Goal: Task Accomplishment & Management: Use online tool/utility

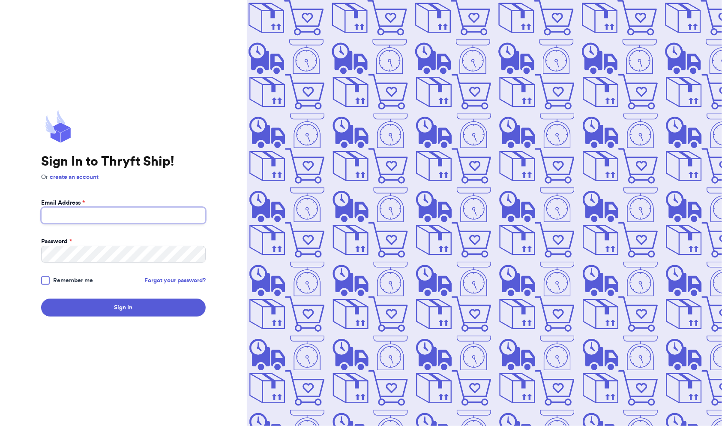
type input "[EMAIL_ADDRESS][PERSON_NAME][DOMAIN_NAME]"
click at [45, 279] on div at bounding box center [45, 280] width 9 height 9
click at [0, 0] on input "Remember me" at bounding box center [0, 0] width 0 height 0
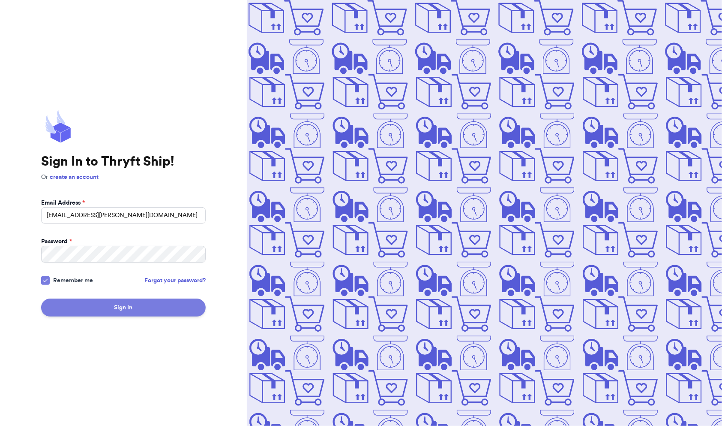
click at [114, 313] on button "Sign In" at bounding box center [123, 307] width 165 height 18
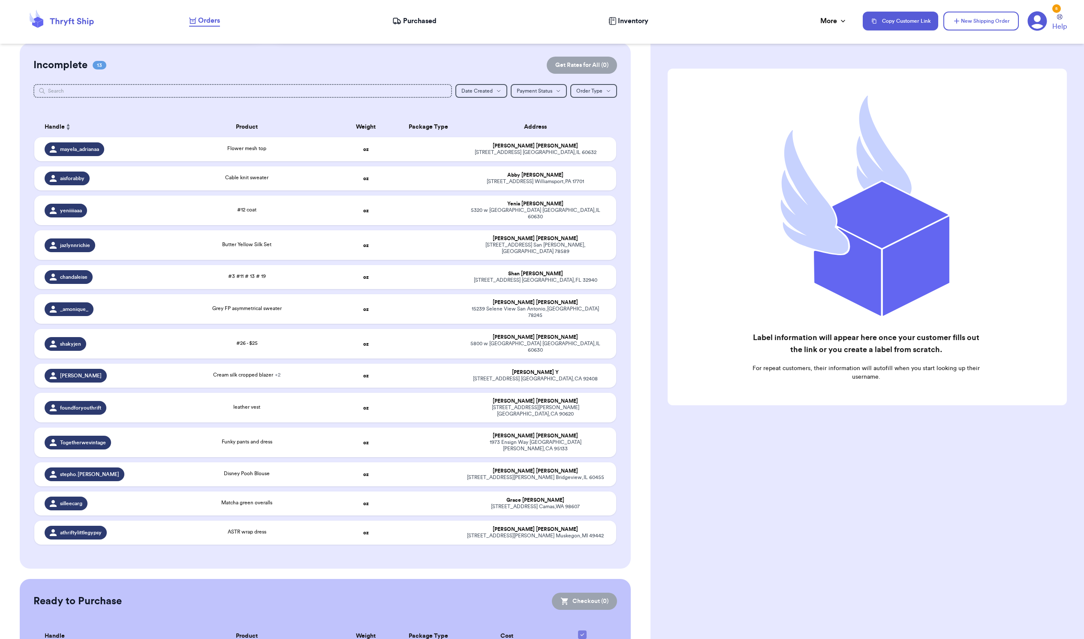
scroll to position [68, 0]
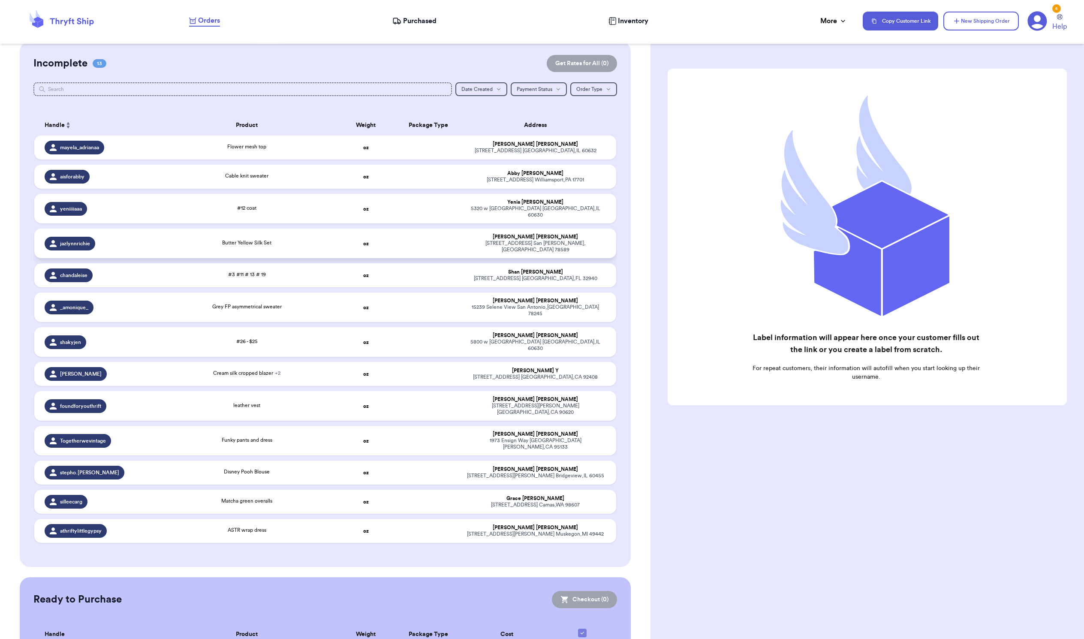
click at [181, 248] on div "Butter Yellow Silk Set" at bounding box center [247, 243] width 165 height 9
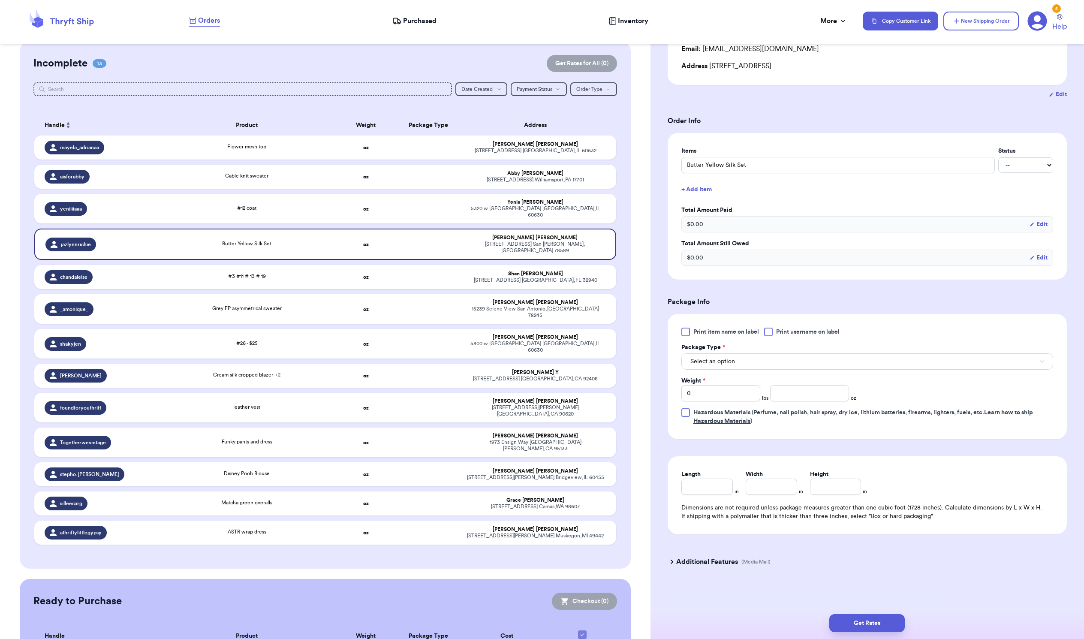
scroll to position [122, 0]
click at [721, 401] on input "0" at bounding box center [720, 393] width 79 height 16
type input "1"
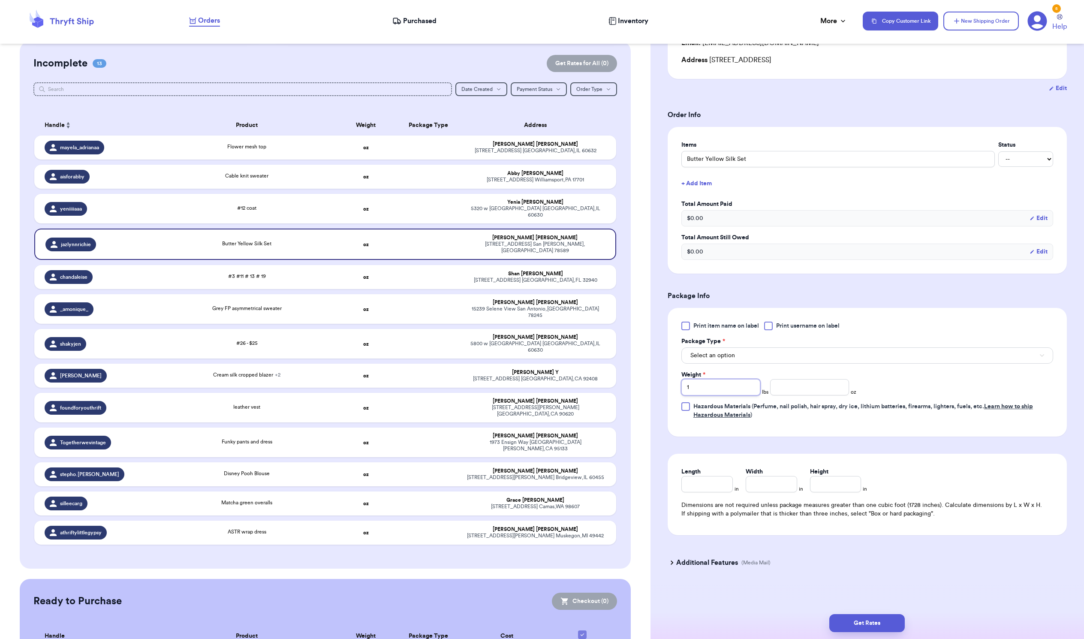
type input "1"
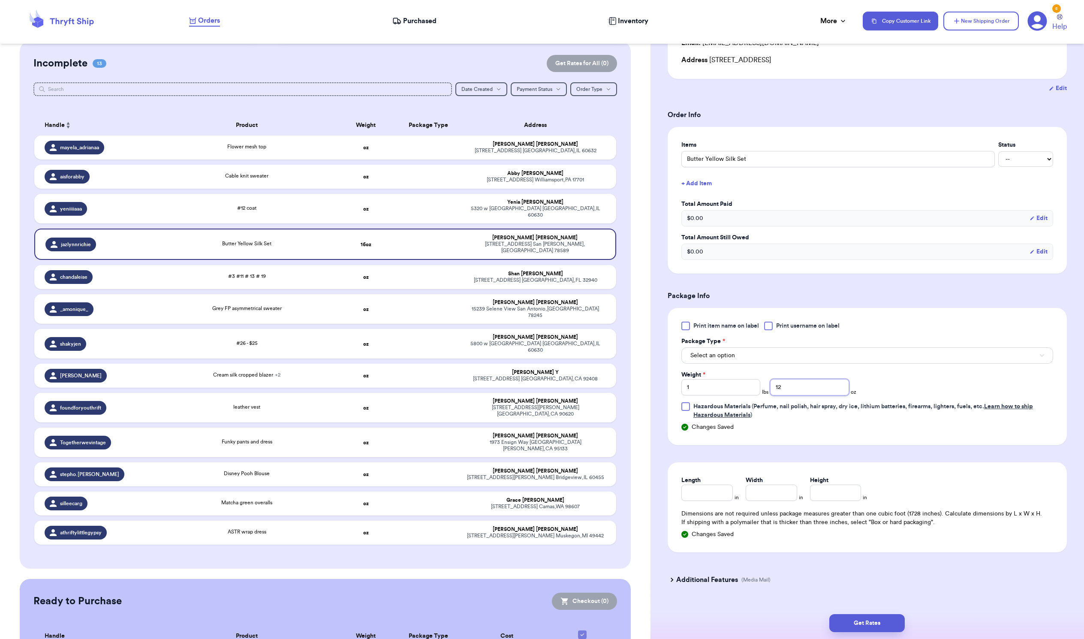
type input "12"
click at [661, 425] on div "Shipping Information Delete Label Customer Info Order created: [DATE] 12:02 AM …" at bounding box center [866, 293] width 433 height 727
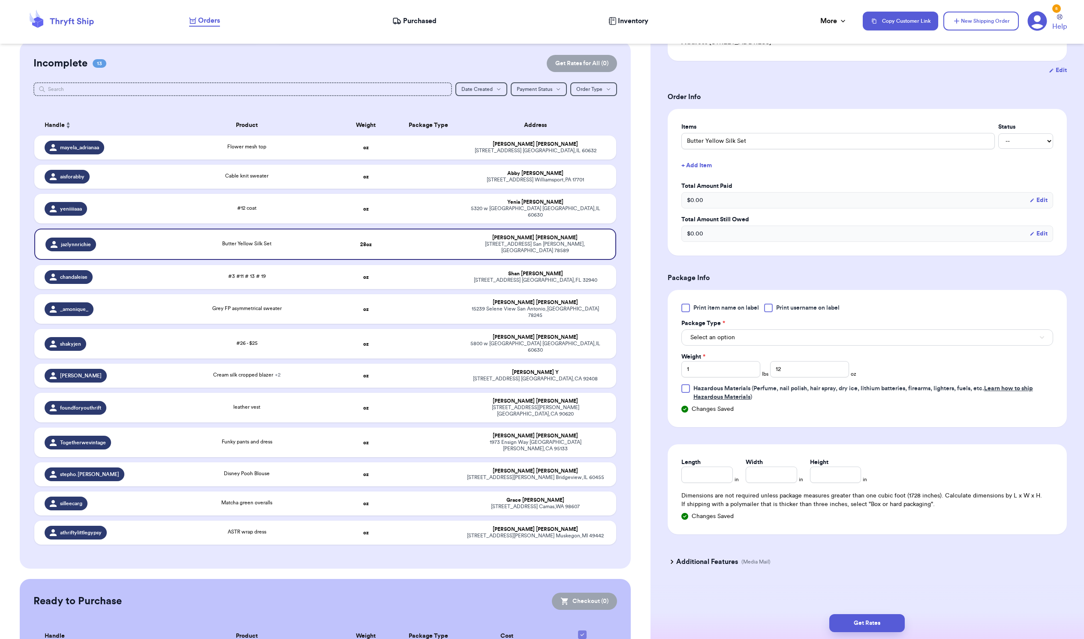
scroll to position [188, 0]
click at [707, 425] on input "Length" at bounding box center [706, 474] width 51 height 16
click at [722, 333] on span "Select an option" at bounding box center [712, 337] width 45 height 9
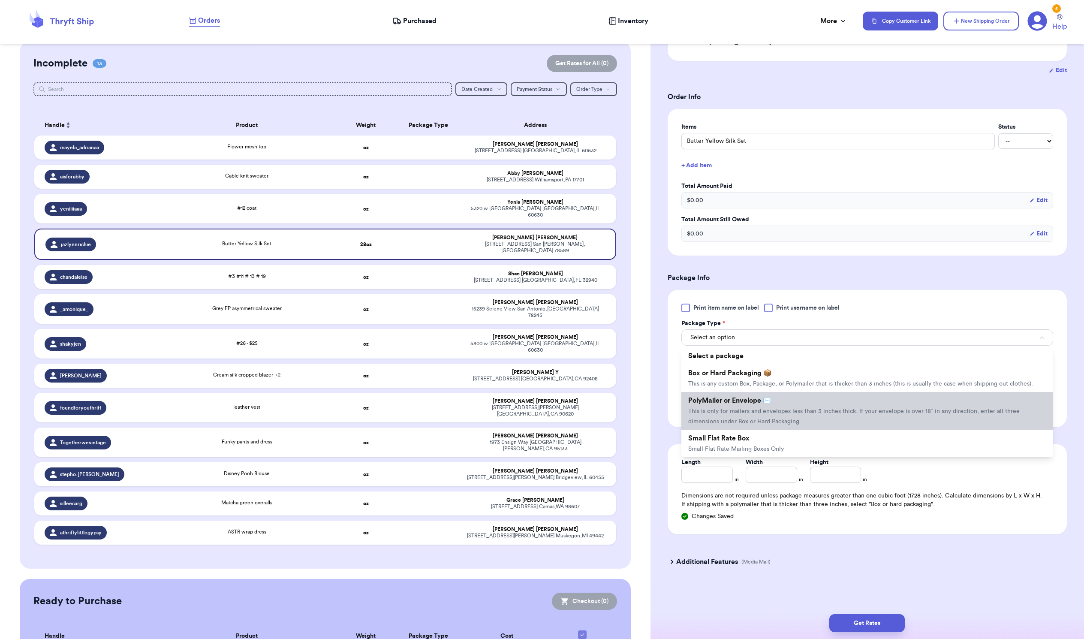
click at [722, 424] on span "This is only for mailers and envelopes less than 3 inches thick. If your envelo…" at bounding box center [853, 416] width 331 height 16
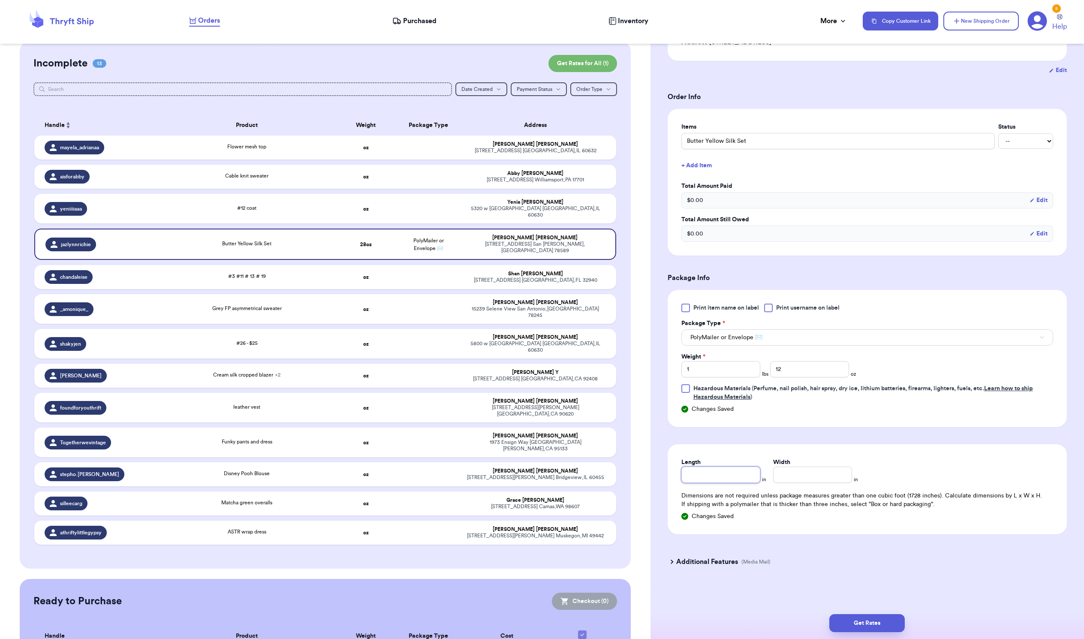
click at [713, 425] on input "Length" at bounding box center [720, 474] width 79 height 16
type input "6"
type input "8"
click at [722, 425] on button "Get Rates" at bounding box center [866, 623] width 75 height 18
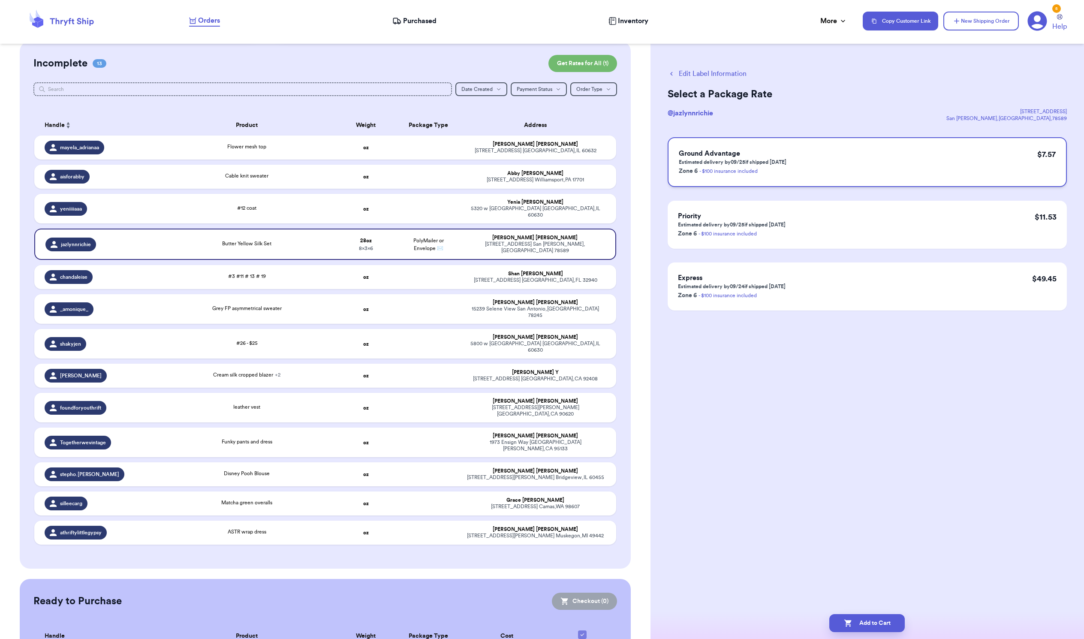
click at [722, 187] on div "Ground Advantage Estimated delivery by 09/25 if shipped [DATE] Zone 6 - $100 in…" at bounding box center [866, 162] width 399 height 50
click at [722, 425] on button "Add to Cart" at bounding box center [866, 623] width 75 height 18
checkbox input "true"
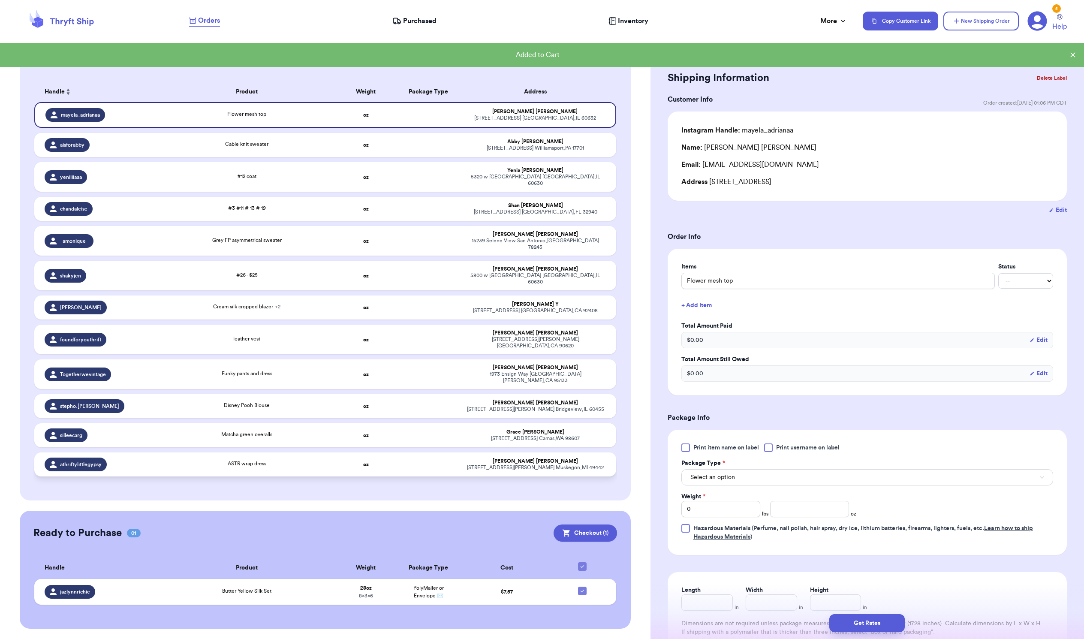
scroll to position [240, 0]
click at [594, 425] on button "Checkout ( 1 )" at bounding box center [584, 532] width 63 height 17
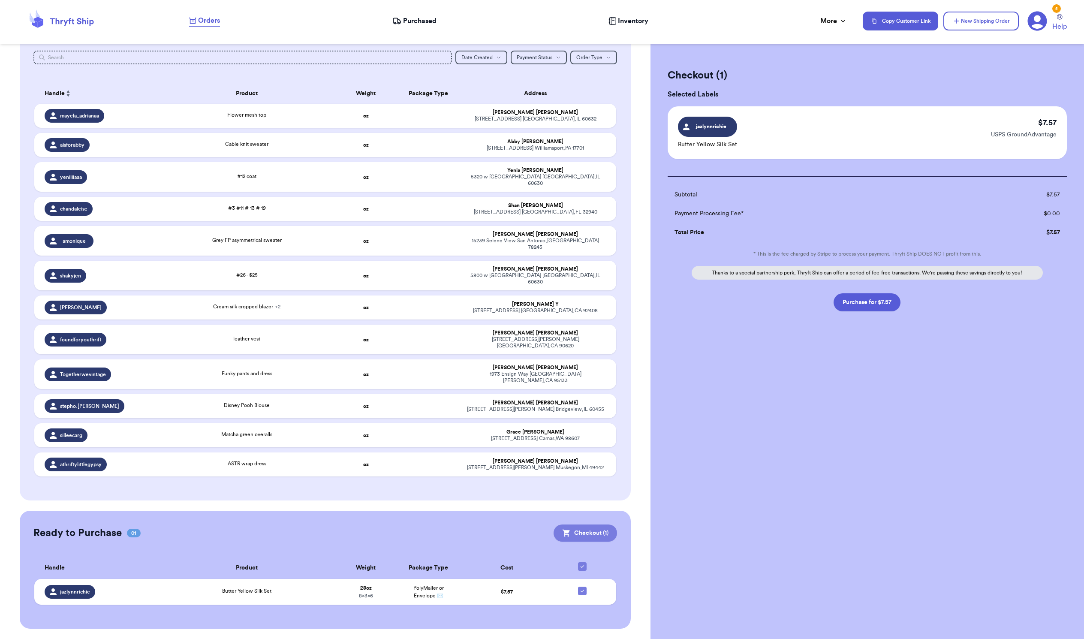
scroll to position [238, 0]
click at [722, 311] on button "Purchase for $7.57" at bounding box center [866, 302] width 67 height 18
checkbox input "false"
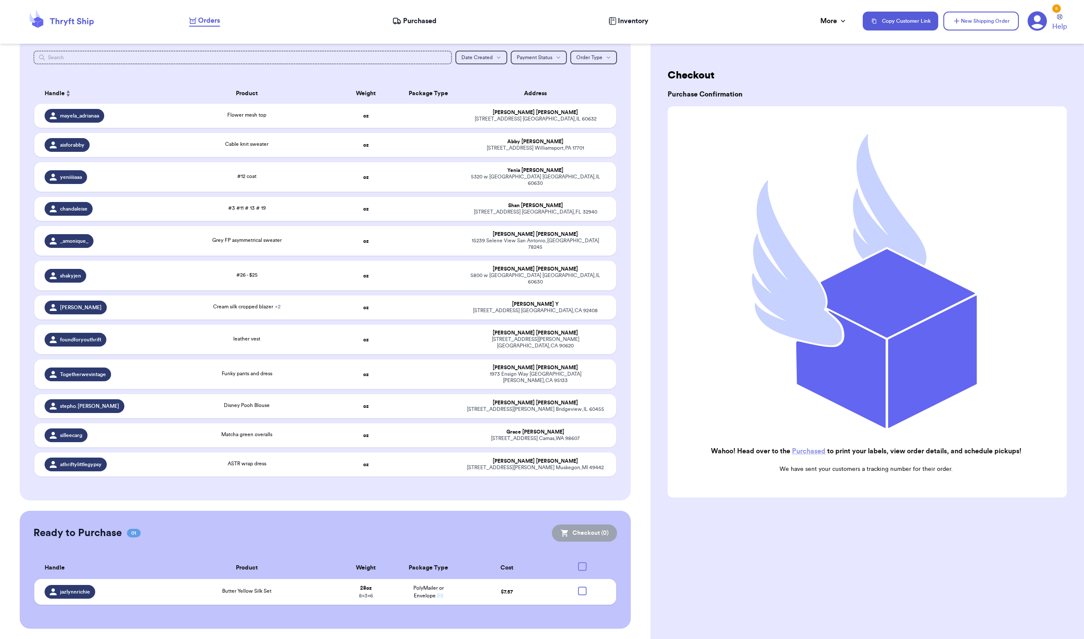
checkbox input "true"
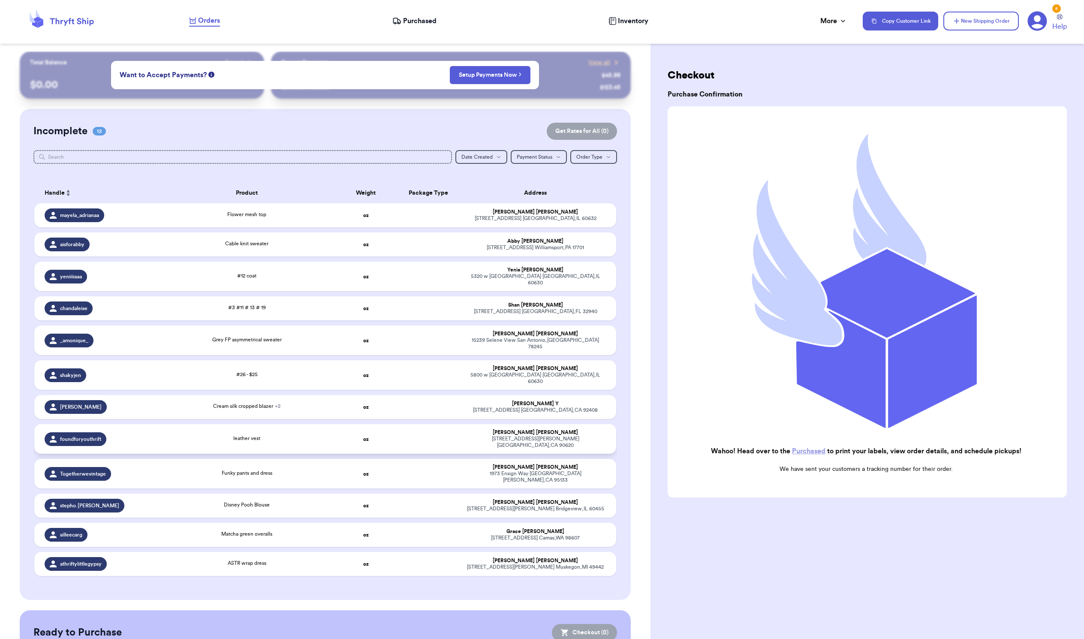
scroll to position [0, 0]
click at [407, 21] on span "Purchased" at bounding box center [419, 21] width 33 height 10
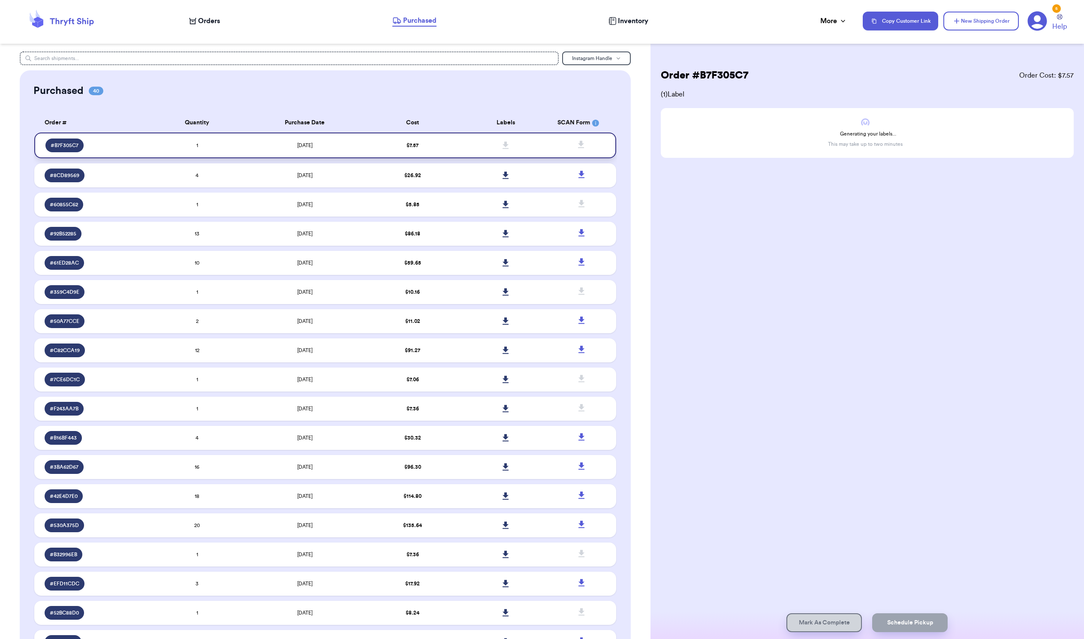
click at [413, 148] on span "$ 7.57" at bounding box center [412, 145] width 12 height 5
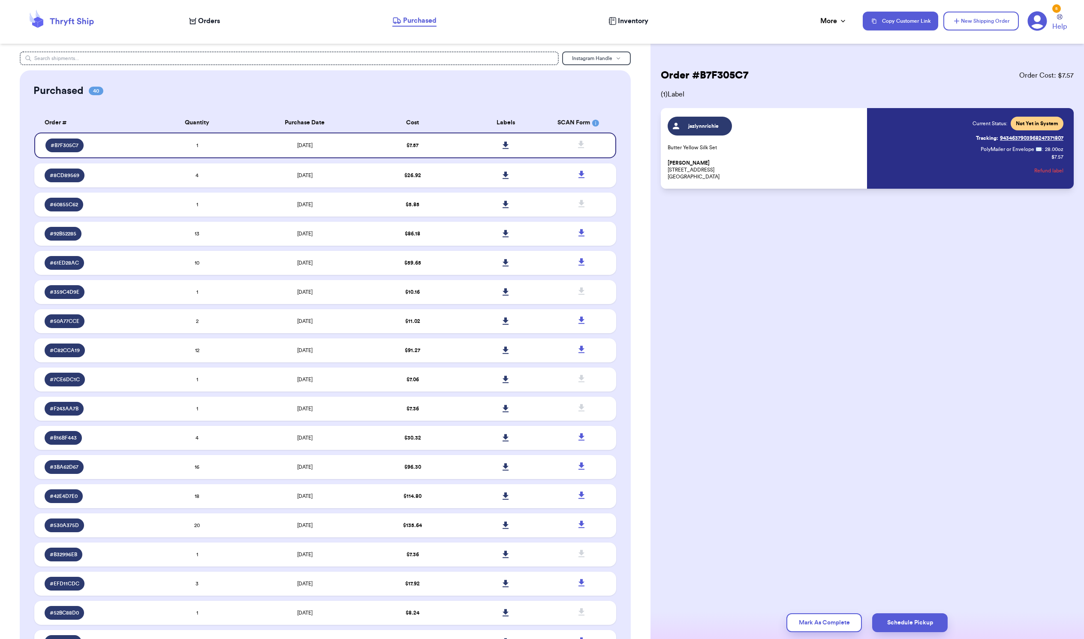
click at [722, 152] on div "jazlynnrichie Butter Yellow Silk Set [PERSON_NAME] [STREET_ADDRESS]" at bounding box center [764, 148] width 195 height 63
click at [722, 311] on div "Order # B7F305C7 Order Cost: $ 7.57 ( 1 ) Label jazlynnrichie Butter Yellow Sil…" at bounding box center [866, 319] width 433 height 639
click at [722, 126] on div "jazlynnrichie Butter Yellow Silk Set [PERSON_NAME] [STREET_ADDRESS]" at bounding box center [764, 148] width 195 height 63
click at [508, 155] on link at bounding box center [505, 145] width 19 height 19
click at [722, 425] on button "Mark As Complete" at bounding box center [823, 622] width 75 height 19
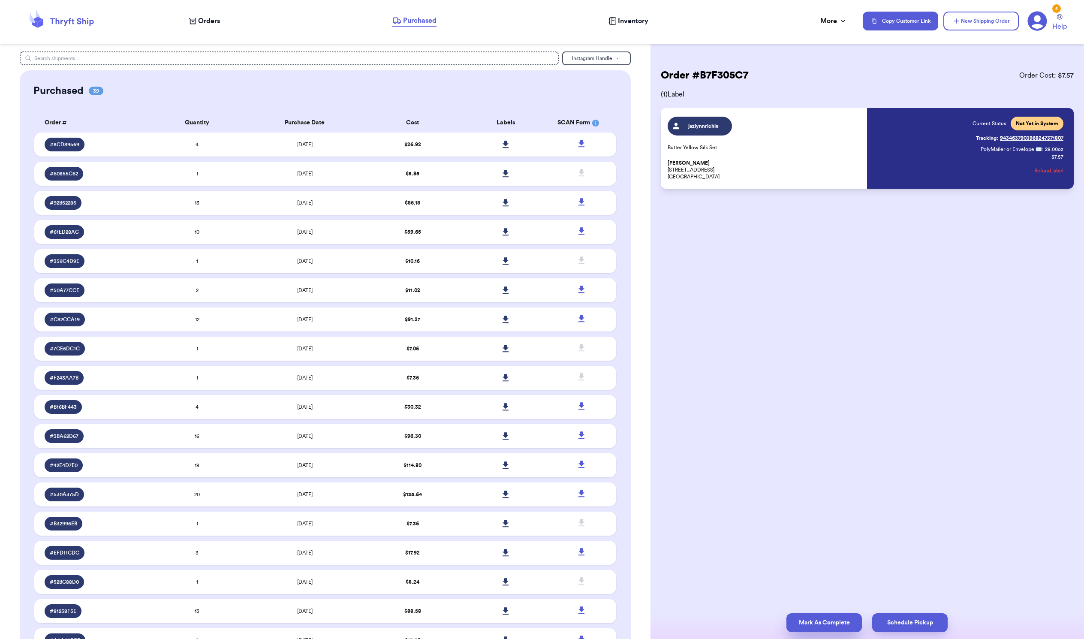
click at [722, 425] on button "Mark As Complete" at bounding box center [823, 622] width 75 height 19
